Goal: Information Seeking & Learning: Learn about a topic

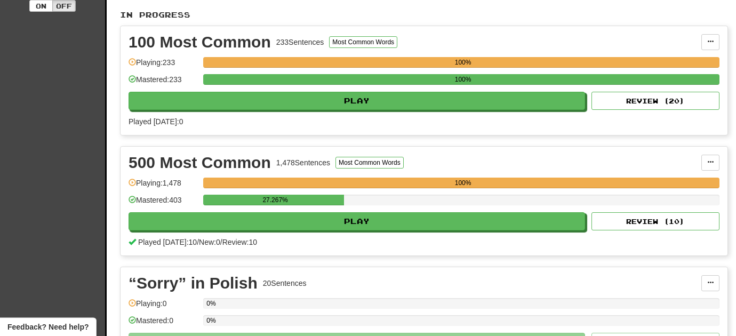
scroll to position [226, 0]
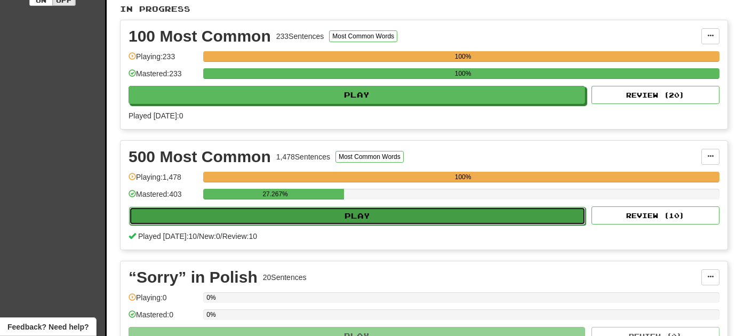
click at [273, 218] on button "Play" at bounding box center [357, 216] width 457 height 18
select select "**"
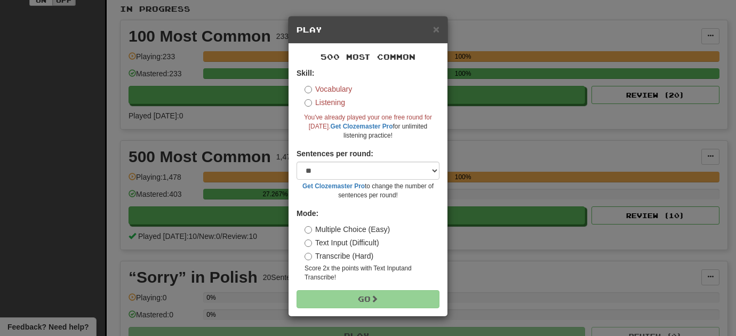
click at [317, 89] on label "Vocabulary" at bounding box center [328, 89] width 47 height 11
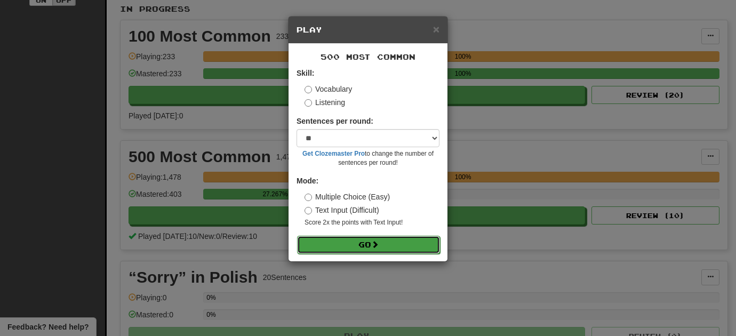
click at [332, 252] on button "Go" at bounding box center [368, 245] width 143 height 18
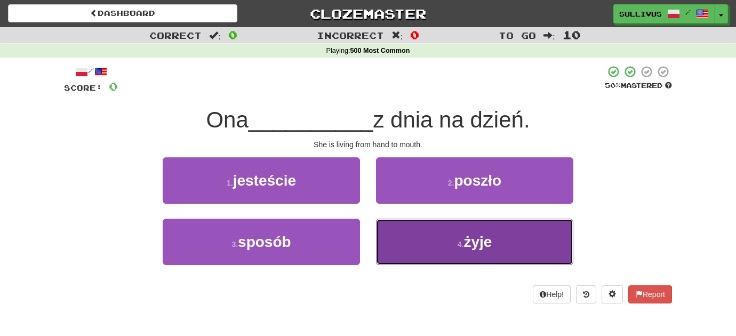
click at [424, 249] on button "4 . [GEOGRAPHIC_DATA]" at bounding box center [474, 242] width 197 height 46
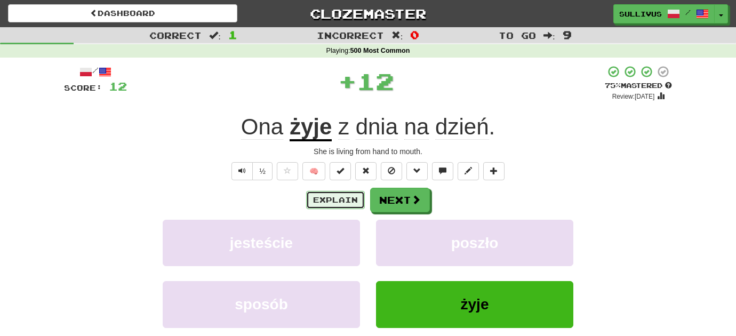
click at [352, 200] on button "Explain" at bounding box center [335, 200] width 59 height 18
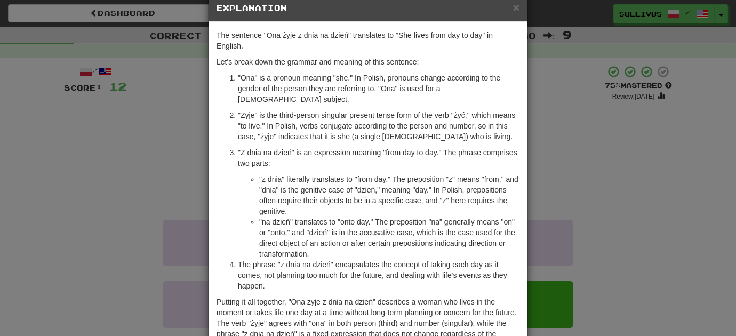
scroll to position [22, 0]
click at [518, 7] on span "×" at bounding box center [516, 7] width 6 height 12
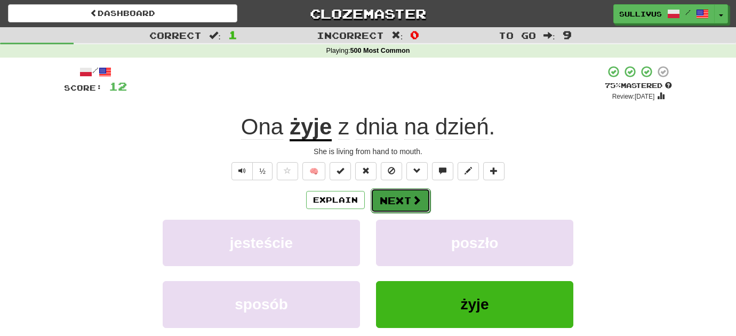
click at [416, 205] on span at bounding box center [417, 200] width 10 height 10
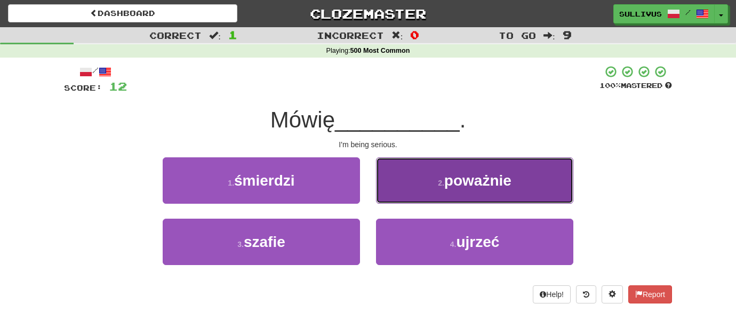
click at [427, 182] on button "2 . poważnie" at bounding box center [474, 180] width 197 height 46
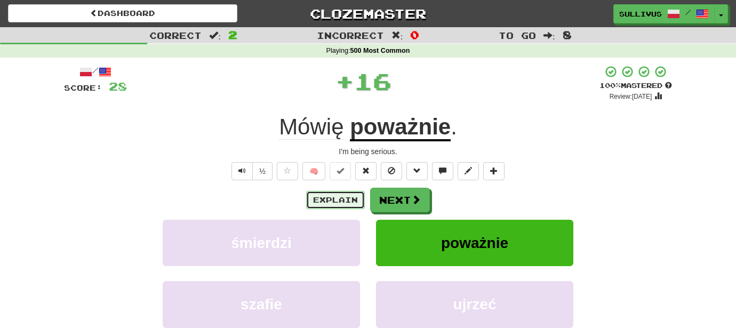
click at [356, 199] on button "Explain" at bounding box center [335, 200] width 59 height 18
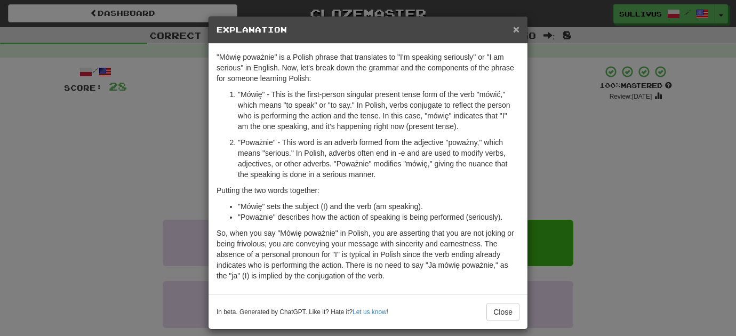
click at [515, 29] on span "×" at bounding box center [516, 29] width 6 height 12
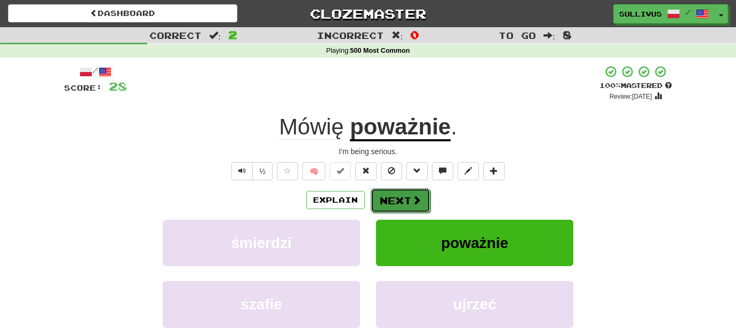
click at [395, 198] on button "Next" at bounding box center [401, 200] width 60 height 25
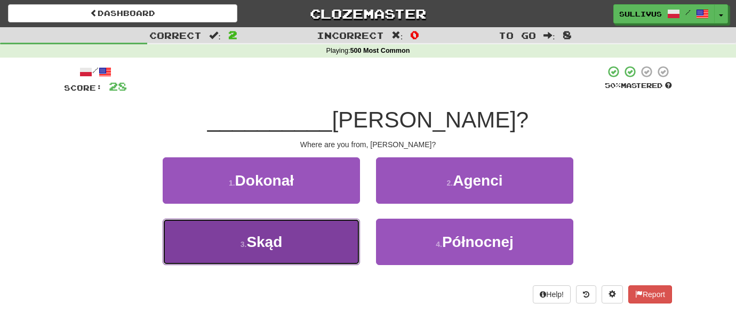
click at [353, 245] on button "3 . Skąd" at bounding box center [261, 242] width 197 height 46
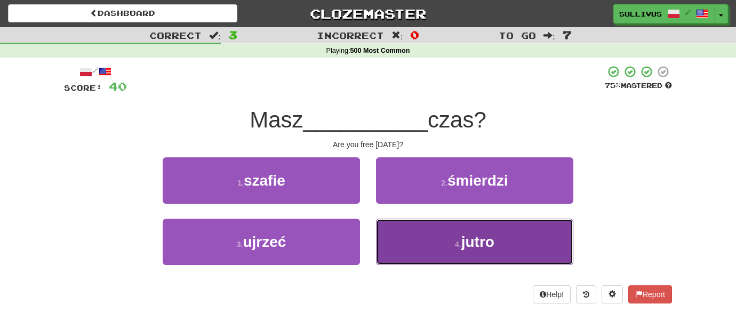
click at [420, 258] on button "4 . jutro" at bounding box center [474, 242] width 197 height 46
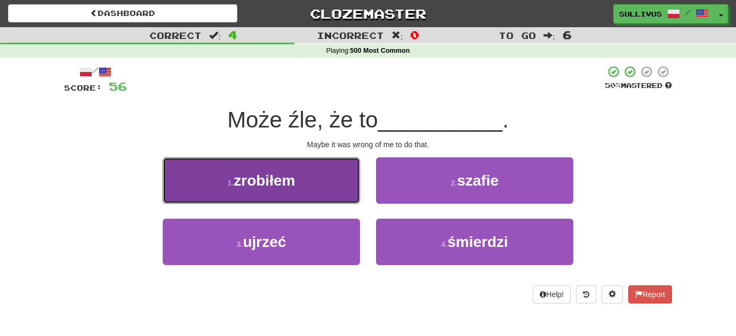
click at [326, 179] on button "1 . zrobiłem" at bounding box center [261, 180] width 197 height 46
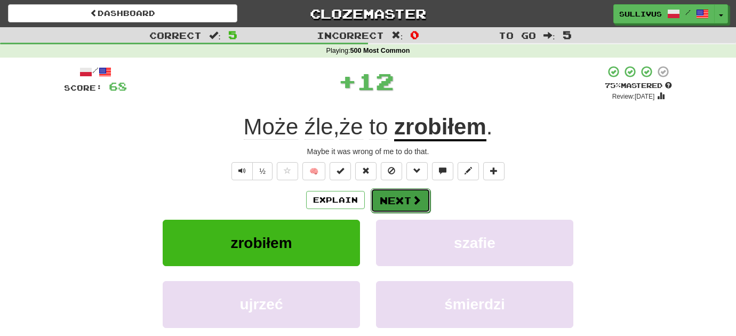
click at [409, 210] on button "Next" at bounding box center [401, 200] width 60 height 25
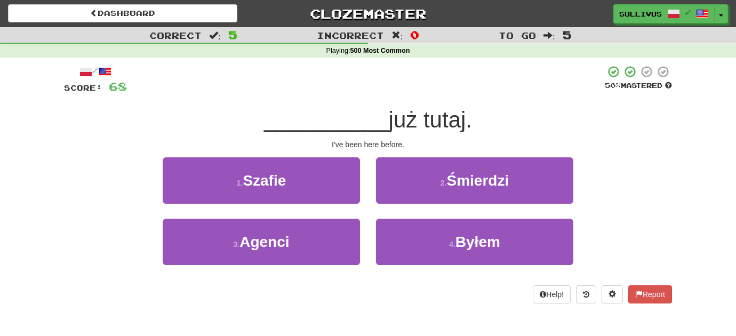
click at [404, 267] on div "4 . Byłem" at bounding box center [474, 249] width 213 height 61
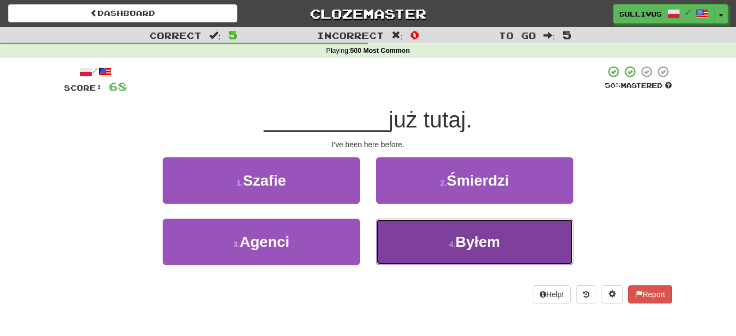
click at [409, 251] on button "4 . Byłem" at bounding box center [474, 242] width 197 height 46
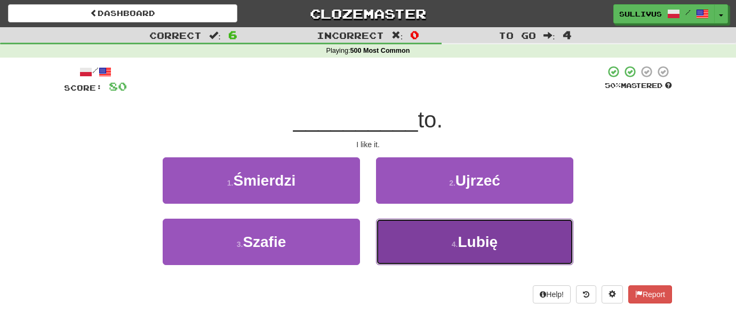
click at [419, 245] on button "4 . Lubię" at bounding box center [474, 242] width 197 height 46
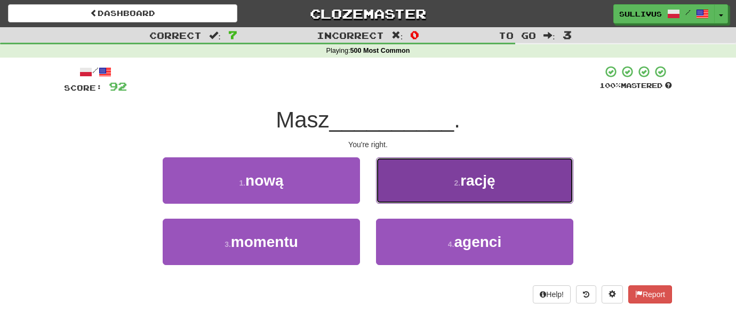
click at [436, 202] on button "2 . rację" at bounding box center [474, 180] width 197 height 46
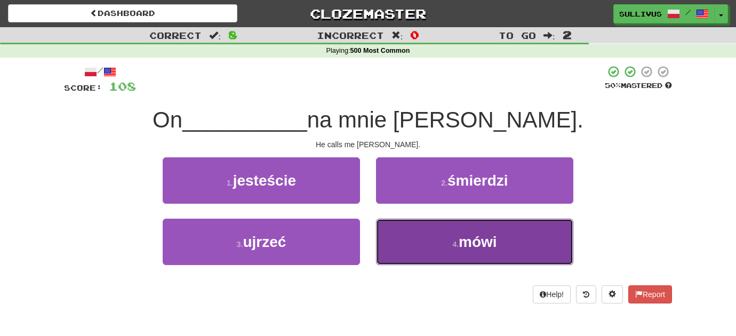
click at [430, 240] on button "4 . mówi" at bounding box center [474, 242] width 197 height 46
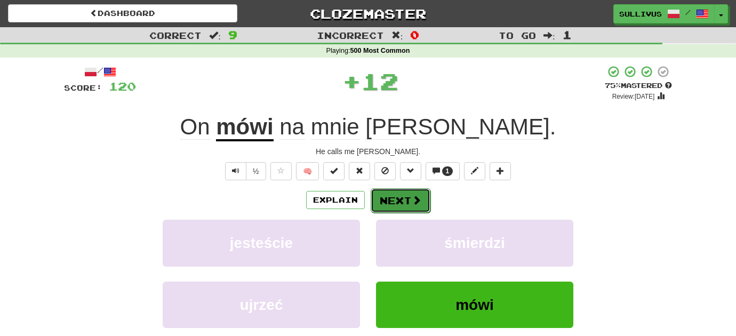
click at [409, 195] on button "Next" at bounding box center [401, 200] width 60 height 25
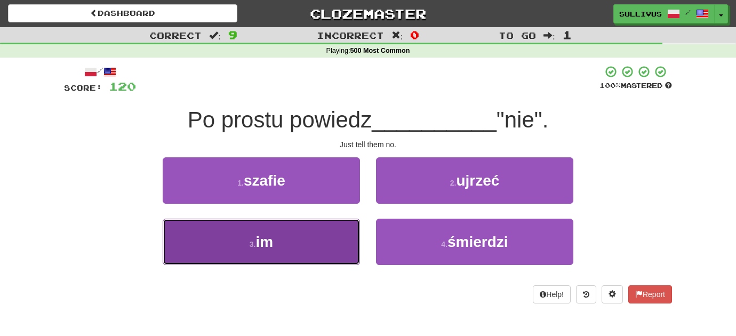
drag, startPoint x: 326, startPoint y: 242, endPoint x: 332, endPoint y: 242, distance: 6.4
click at [332, 242] on button "3 . im" at bounding box center [261, 242] width 197 height 46
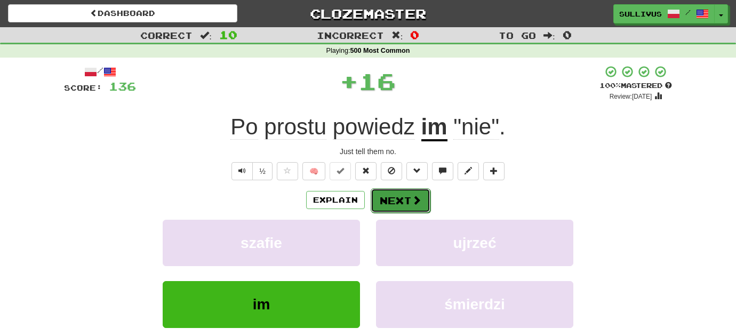
click at [409, 207] on button "Next" at bounding box center [401, 200] width 60 height 25
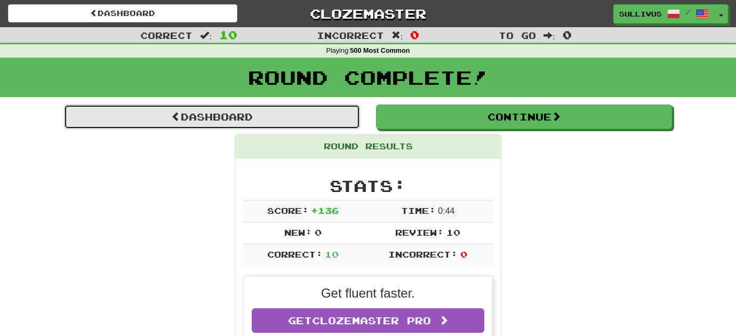
click at [315, 123] on link "Dashboard" at bounding box center [212, 117] width 296 height 25
